Goal: Check status: Check status

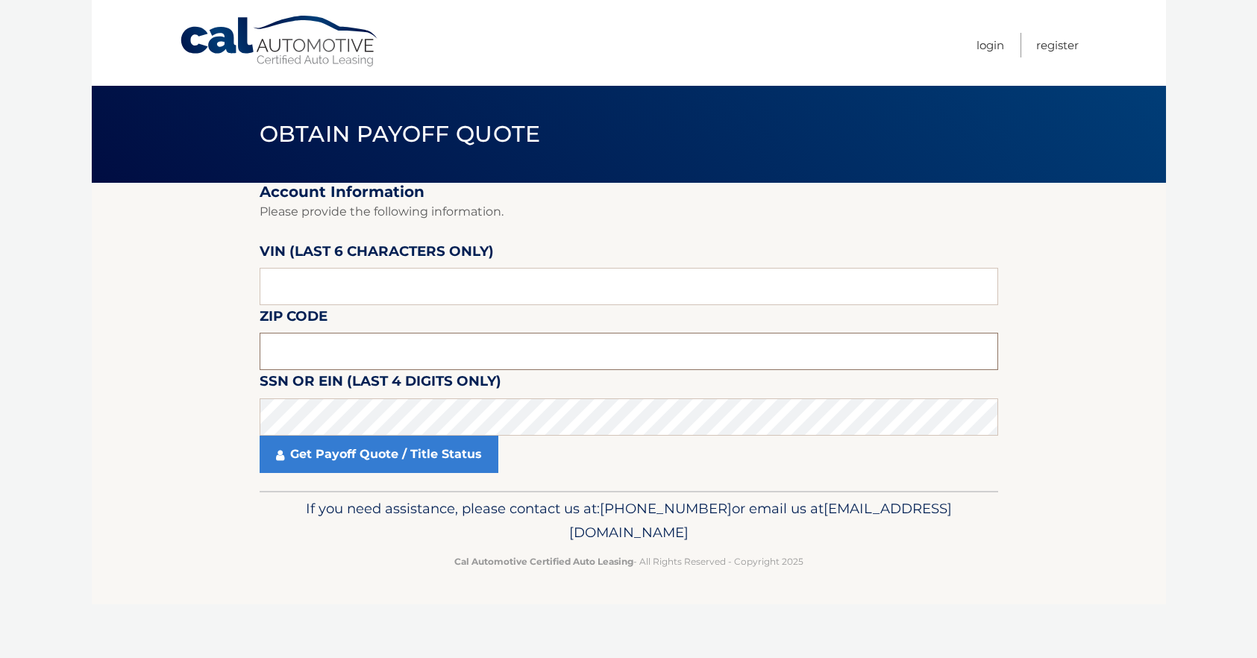
click at [347, 354] on input "text" at bounding box center [629, 351] width 739 height 37
click at [325, 296] on input "text" at bounding box center [629, 286] width 739 height 37
click button "For Originating Dealer" at bounding box center [0, 0] width 0 height 0
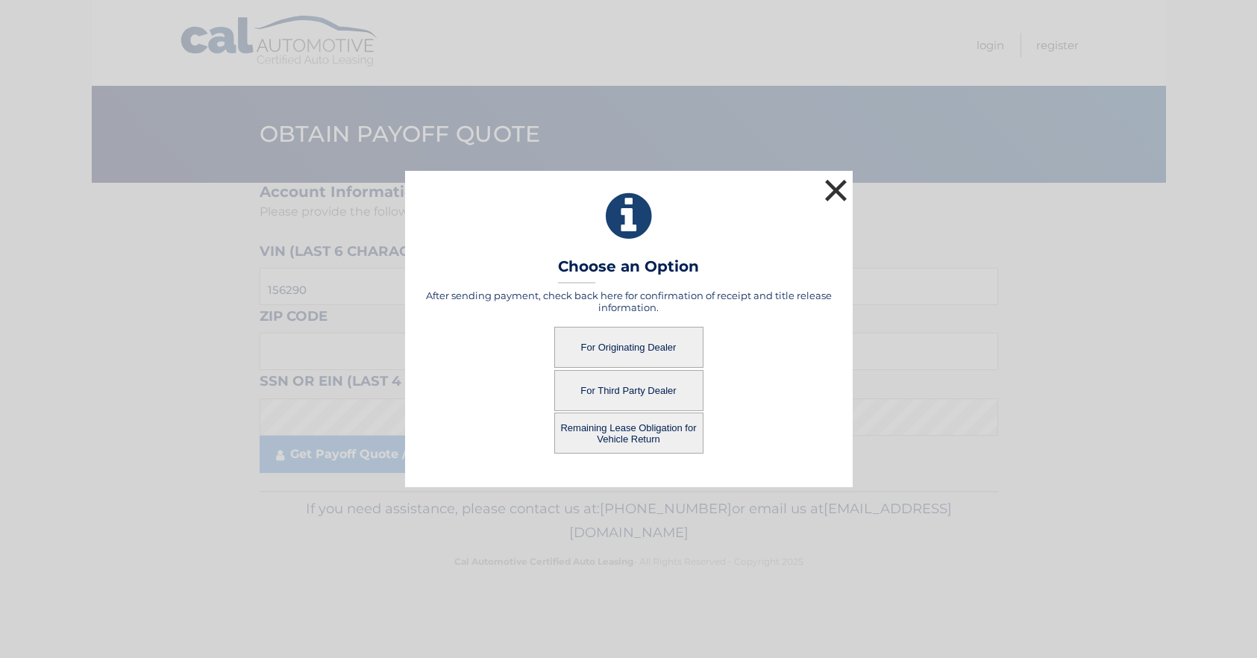
click at [832, 182] on button "×" at bounding box center [837, 190] width 30 height 30
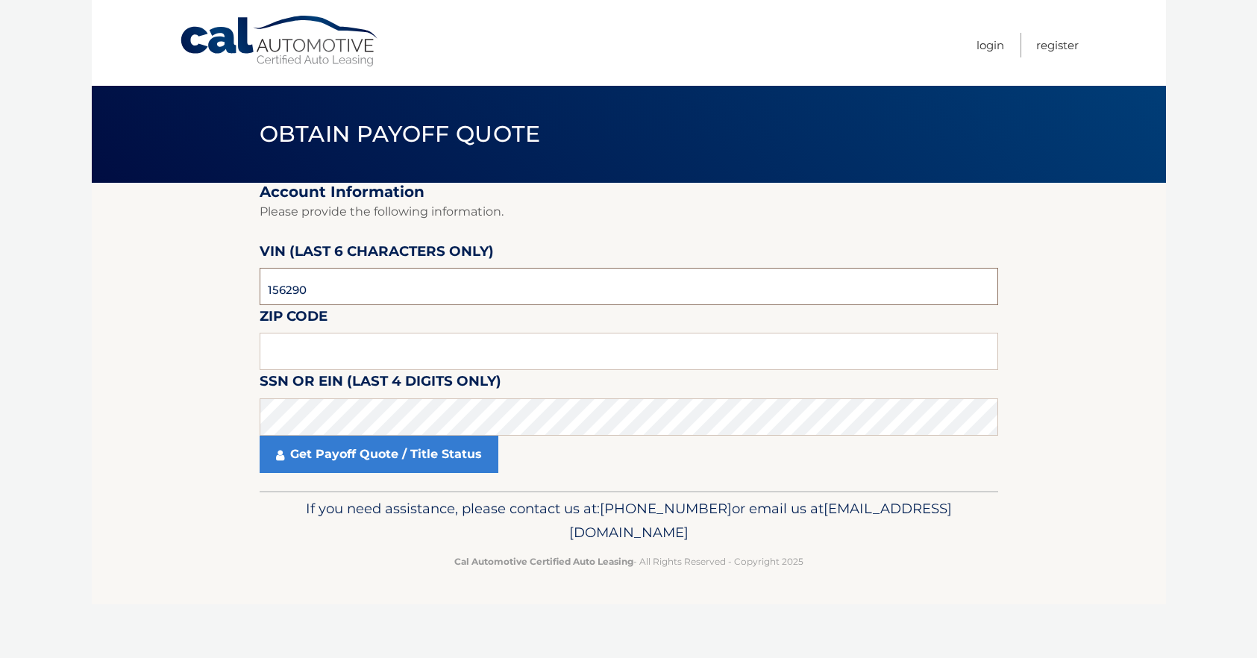
click at [112, 285] on section "Account Information Please provide the following information. VIN (last 6 chara…" at bounding box center [629, 337] width 1075 height 308
type input "562910"
drag, startPoint x: 304, startPoint y: 348, endPoint x: 445, endPoint y: 363, distance: 141.1
click at [304, 350] on input "text" at bounding box center [629, 351] width 739 height 37
drag, startPoint x: 312, startPoint y: 351, endPoint x: 325, endPoint y: 354, distance: 13.0
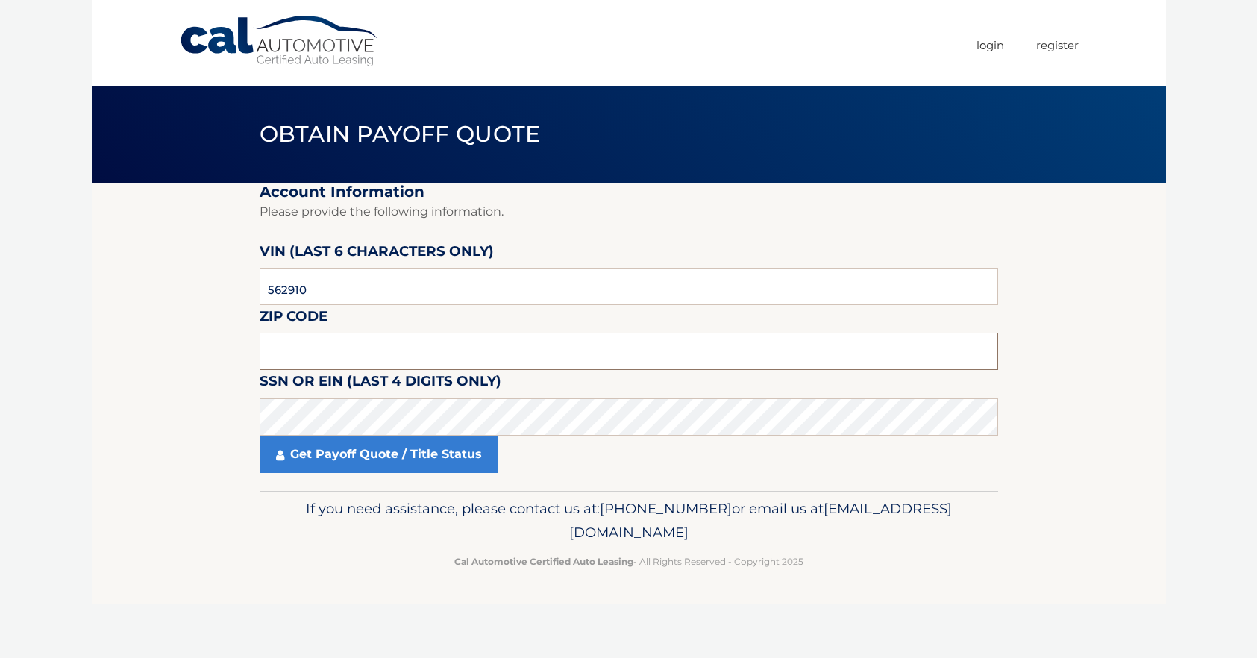
click at [313, 352] on input "text" at bounding box center [629, 351] width 739 height 37
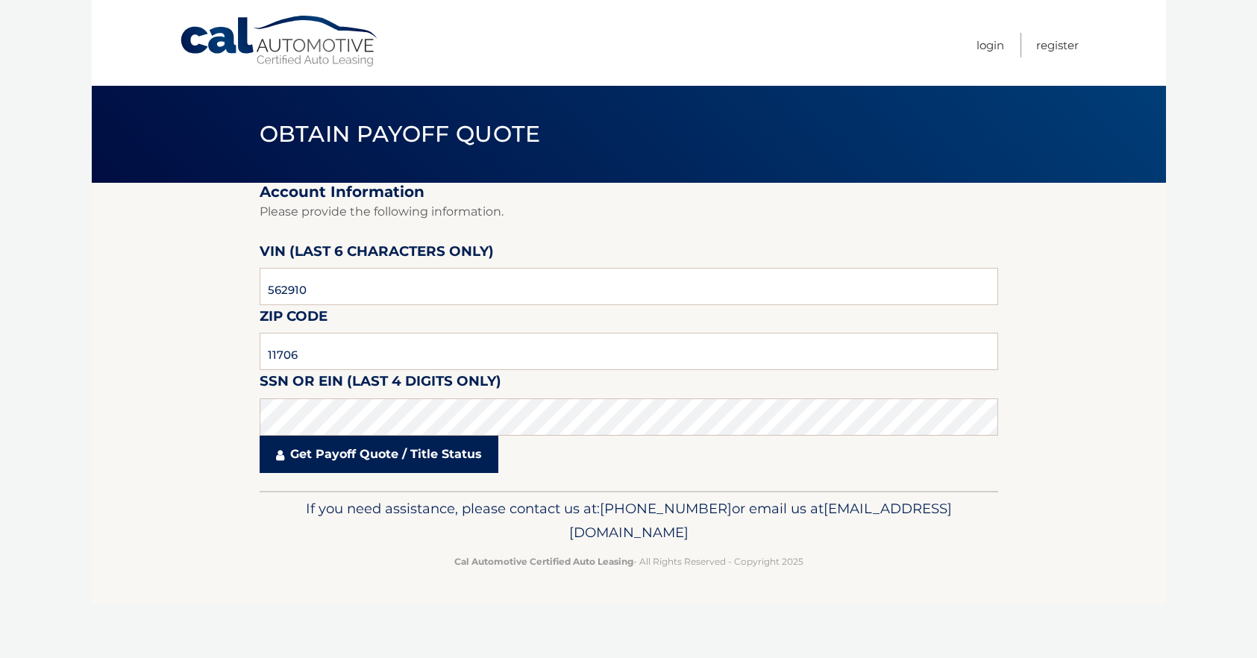
click at [298, 469] on link "Get Payoff Quote / Title Status" at bounding box center [379, 454] width 239 height 37
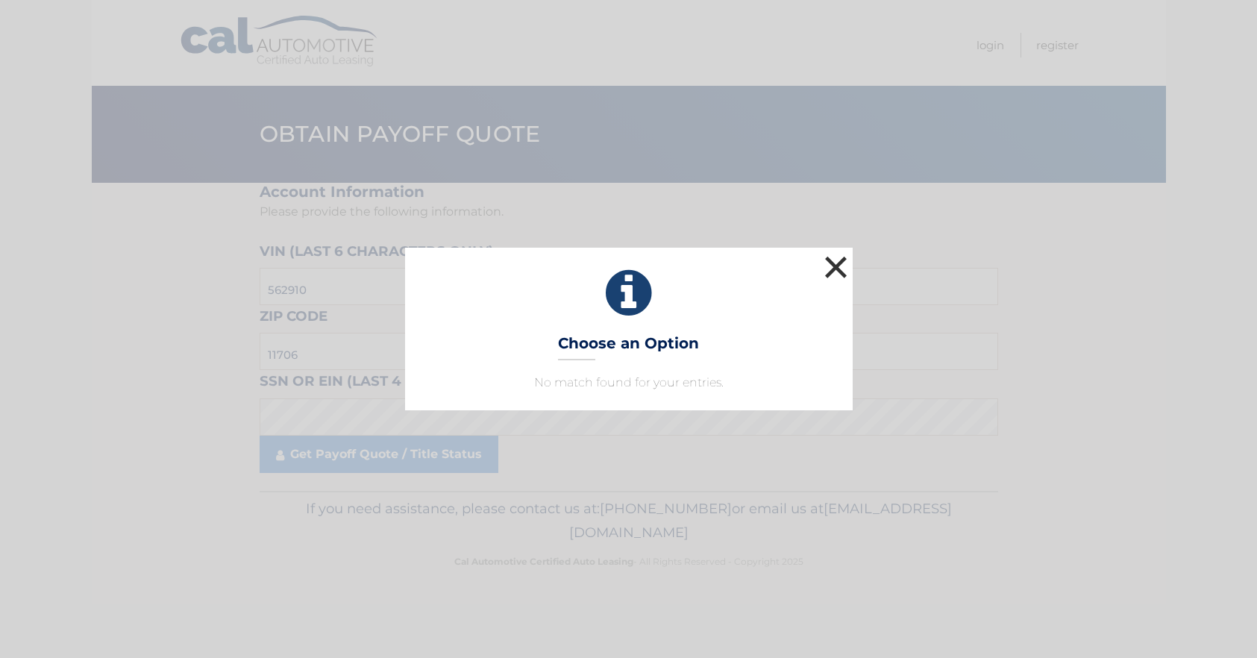
click at [832, 272] on button "×" at bounding box center [837, 267] width 30 height 30
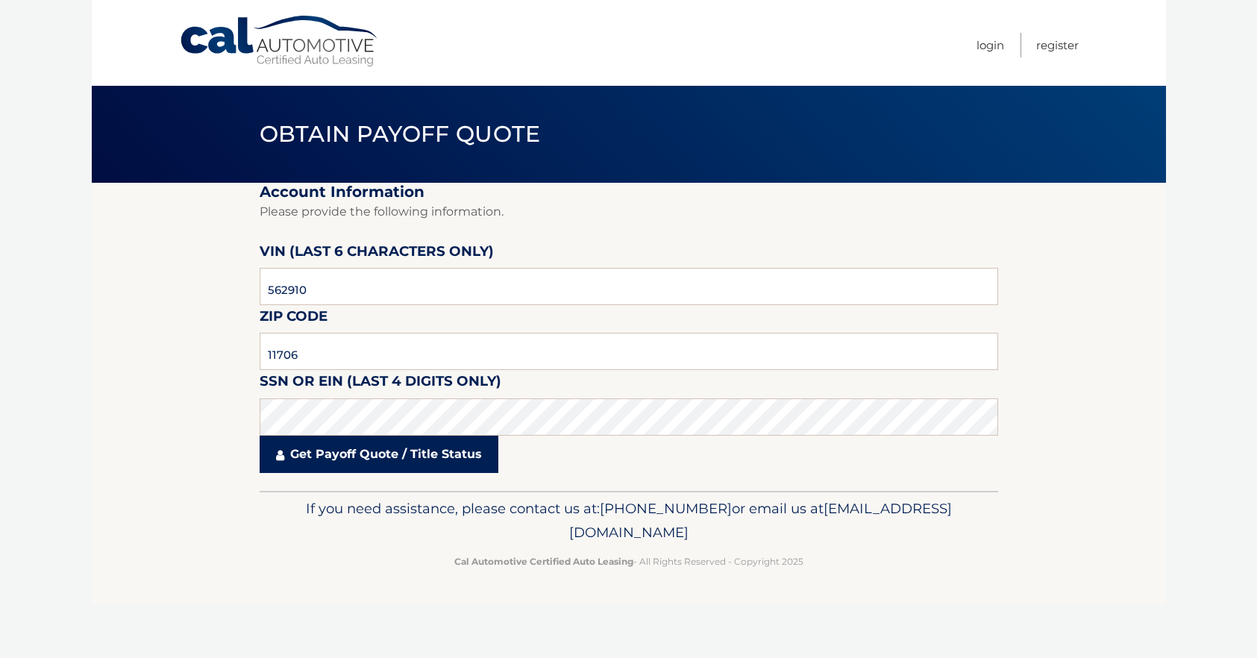
click at [359, 458] on link "Get Payoff Quote / Title Status" at bounding box center [379, 454] width 239 height 37
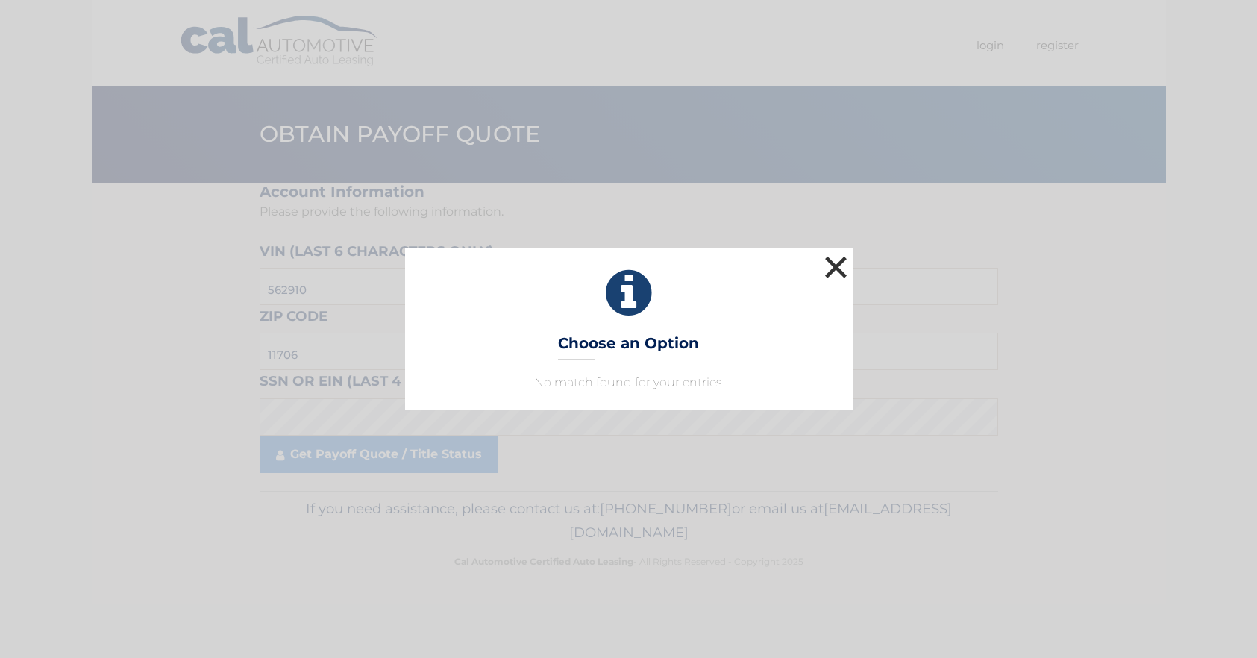
click at [825, 270] on button "×" at bounding box center [837, 267] width 30 height 30
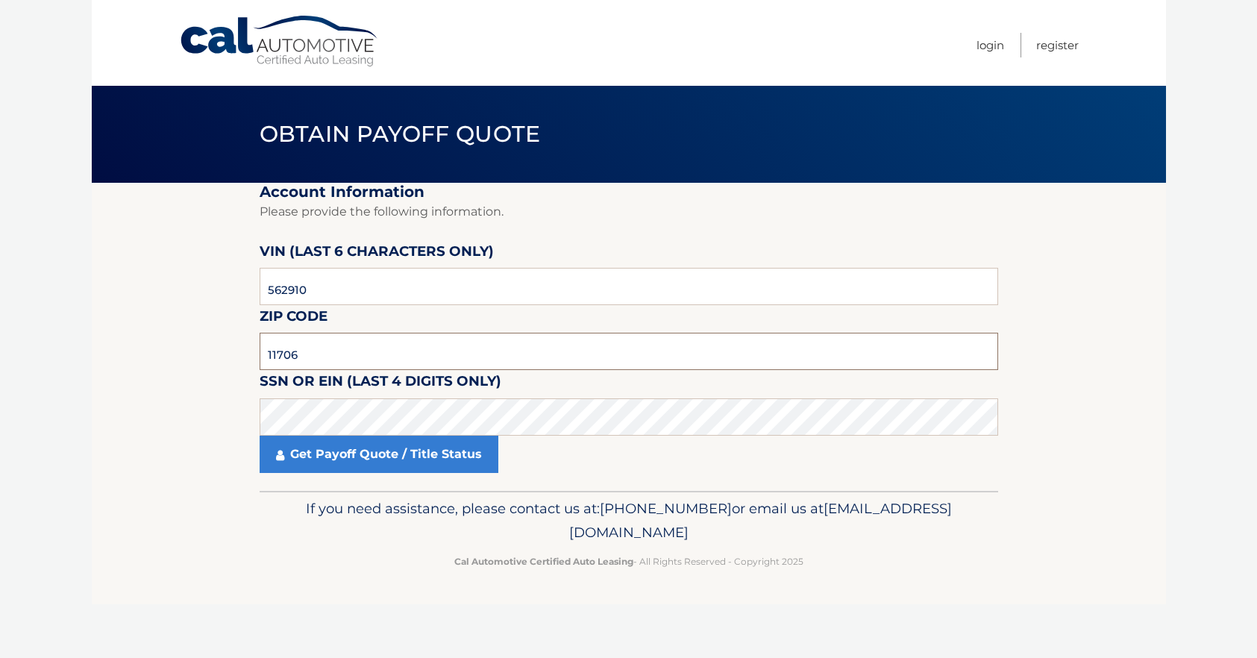
drag, startPoint x: 281, startPoint y: 352, endPoint x: 325, endPoint y: 362, distance: 45.8
click at [325, 362] on input "11706" at bounding box center [629, 351] width 739 height 37
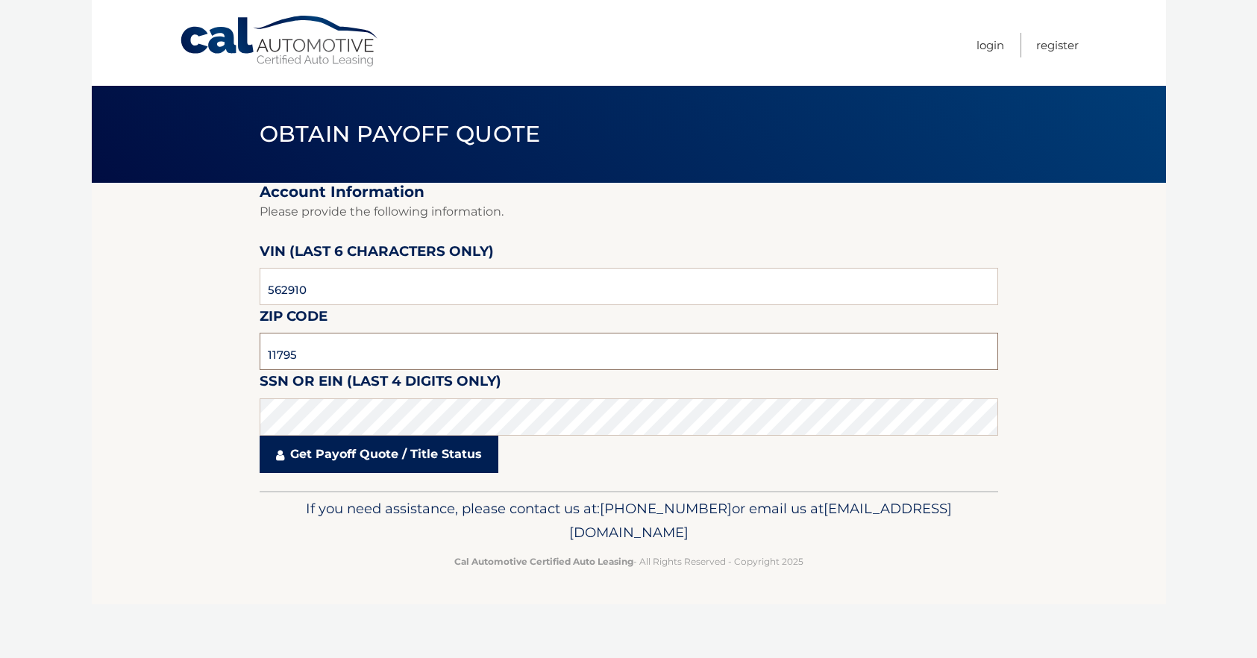
type input "11795"
click at [394, 454] on link "Get Payoff Quote / Title Status" at bounding box center [379, 454] width 239 height 37
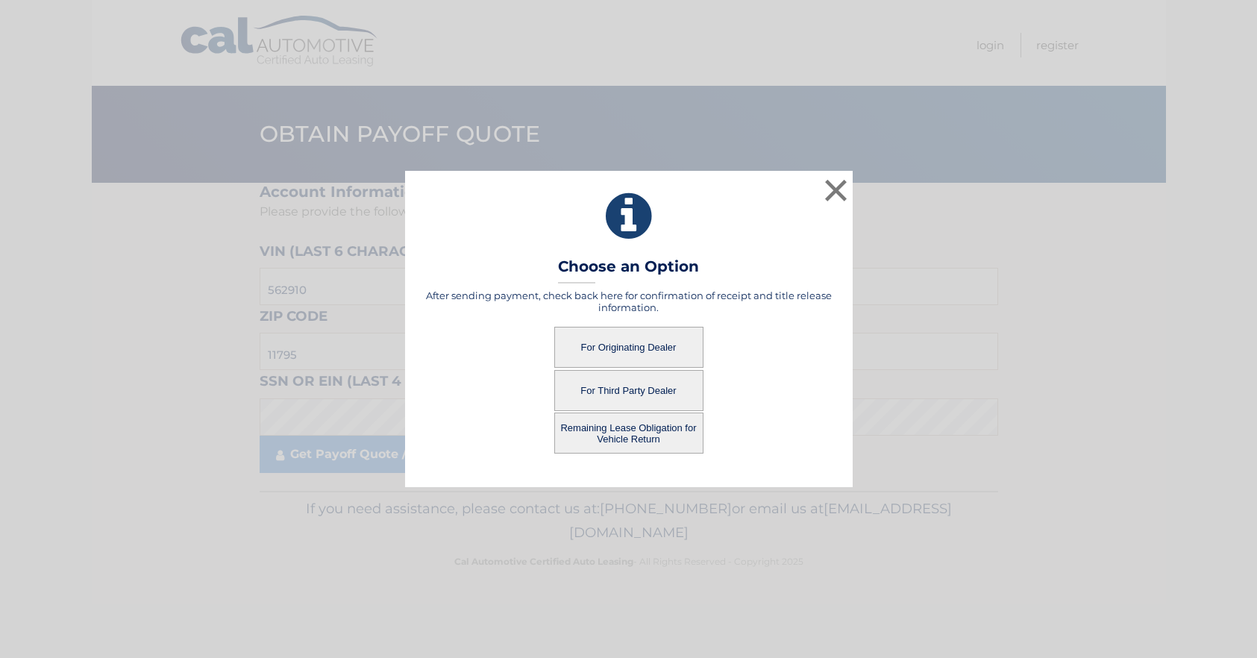
click at [637, 348] on button "For Originating Dealer" at bounding box center [628, 347] width 149 height 41
click at [637, 350] on button "For Originating Dealer" at bounding box center [628, 347] width 149 height 41
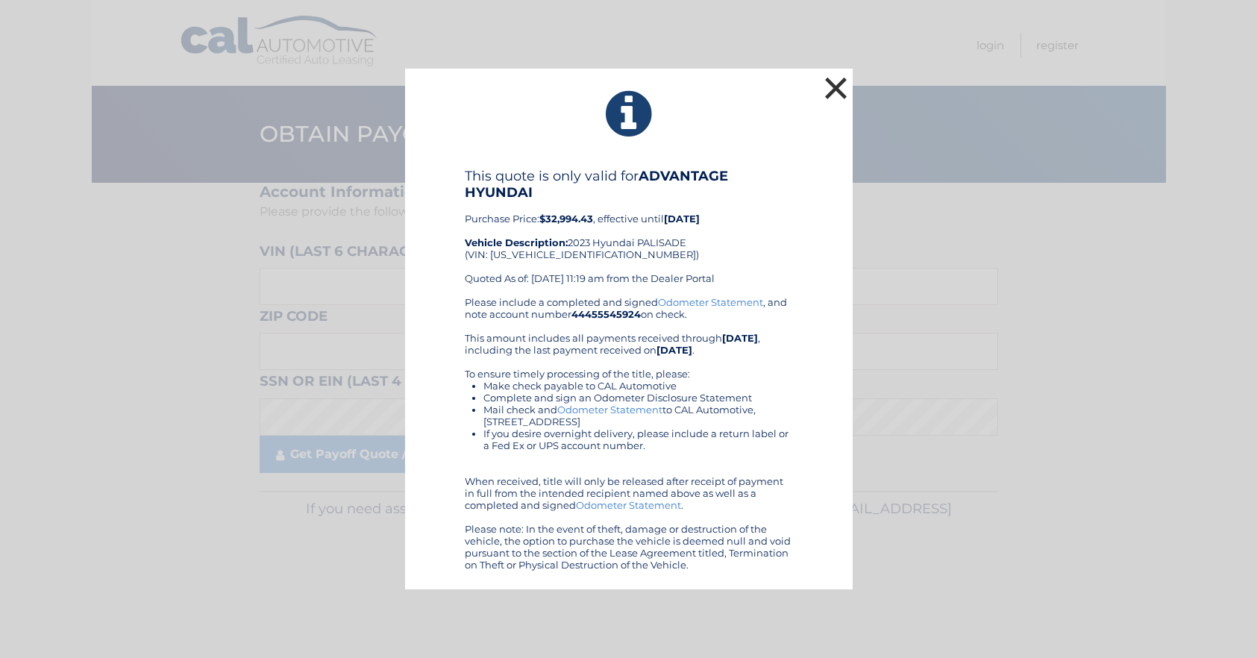
click at [844, 82] on button "×" at bounding box center [837, 88] width 30 height 30
